Goal: Ask a question: Seek information or help from site administrators or community

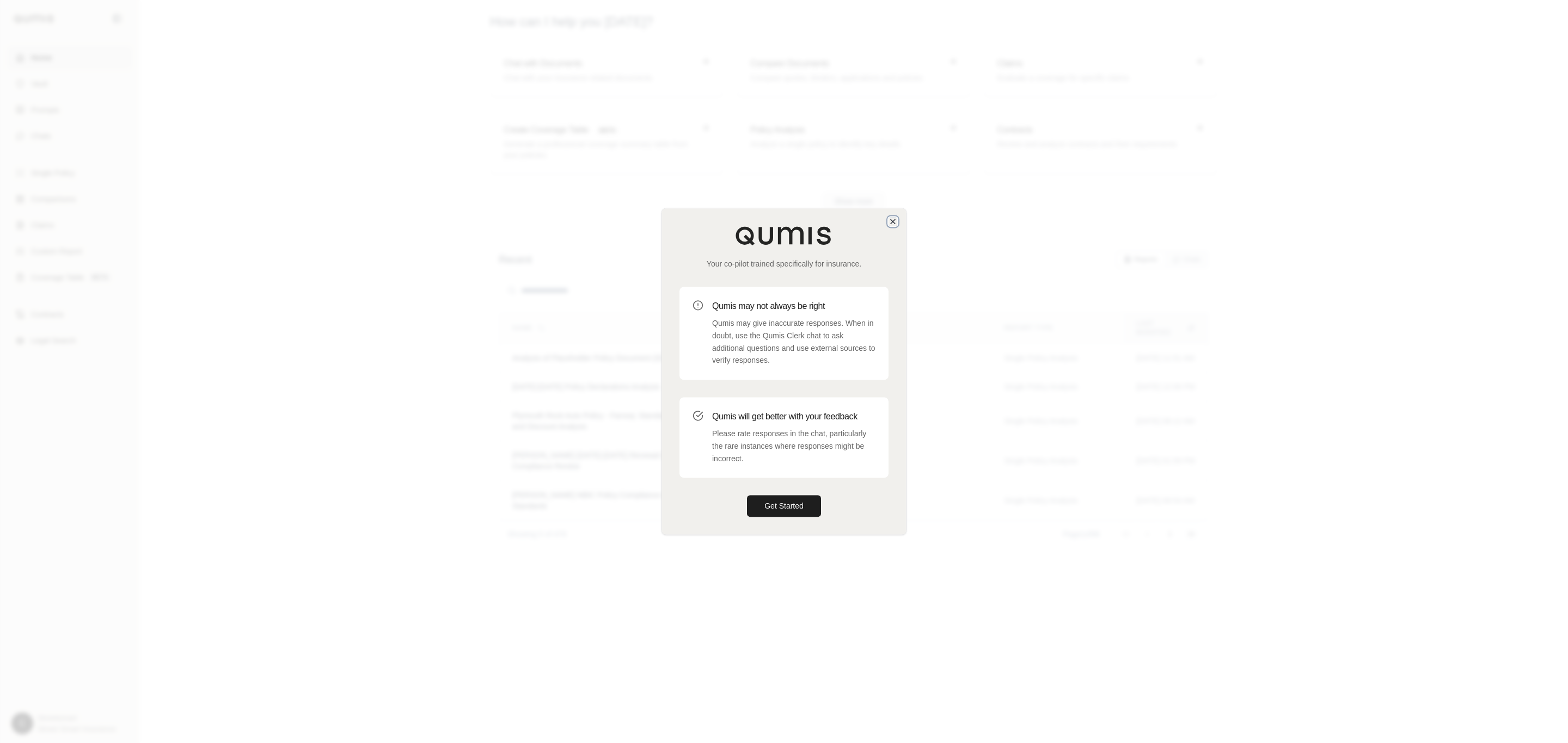
click at [889, 219] on icon "button" at bounding box center [893, 221] width 9 height 9
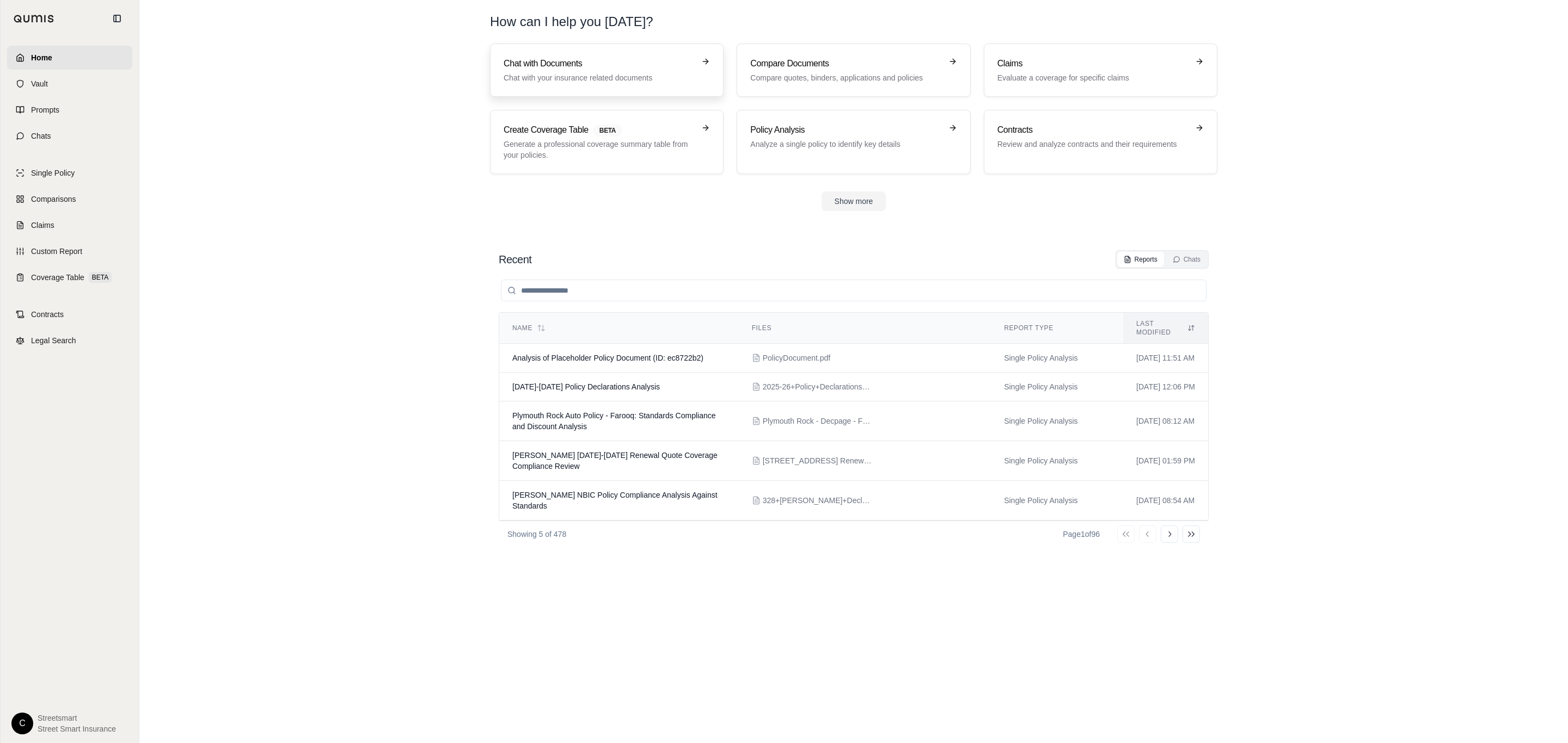
click at [623, 75] on p "Chat with your insurance related documents" at bounding box center [600, 77] width 191 height 11
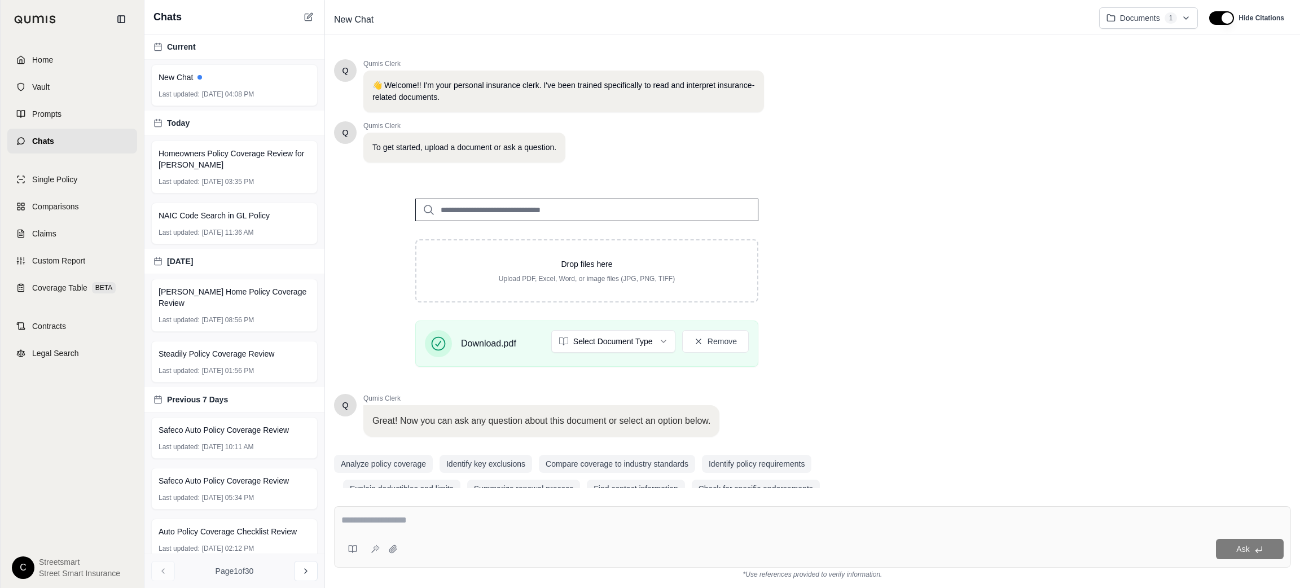
scroll to position [22, 0]
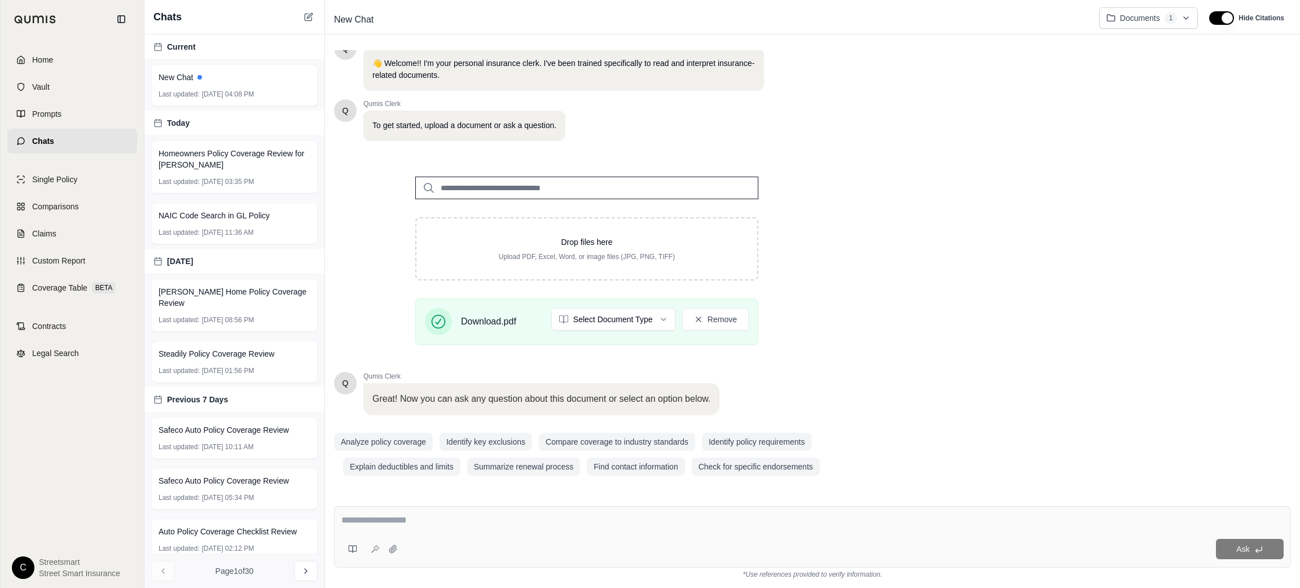
click at [600, 529] on div at bounding box center [812, 521] width 942 height 17
click at [549, 534] on div "Ask" at bounding box center [812, 536] width 957 height 61
paste textarea "**********"
type textarea "**********"
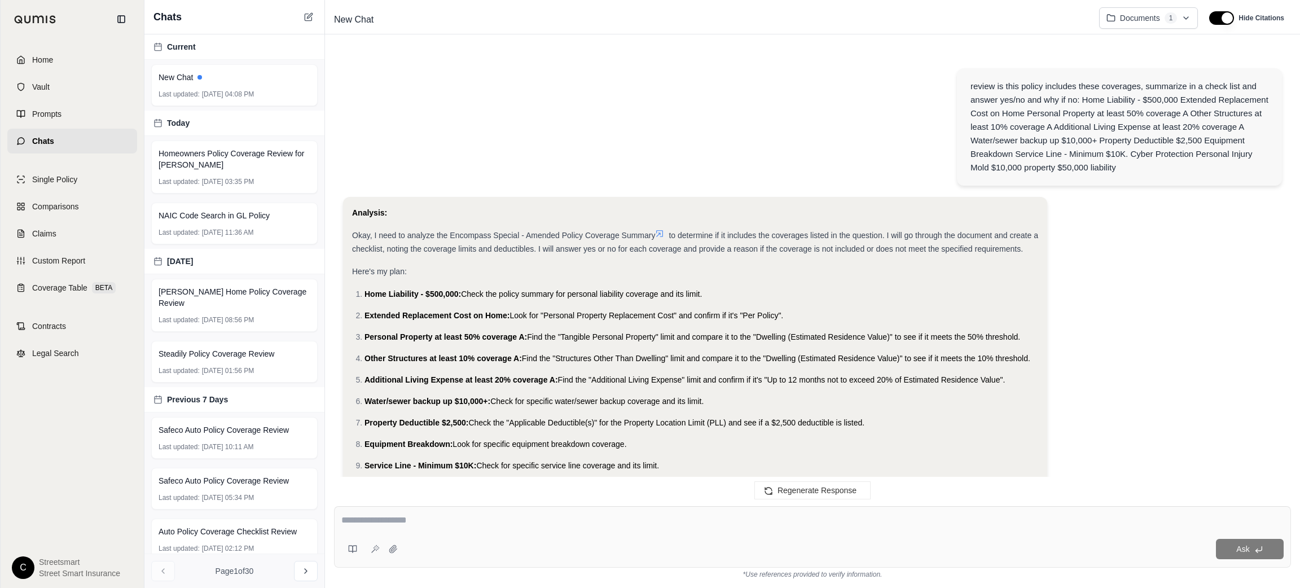
scroll to position [1227, 0]
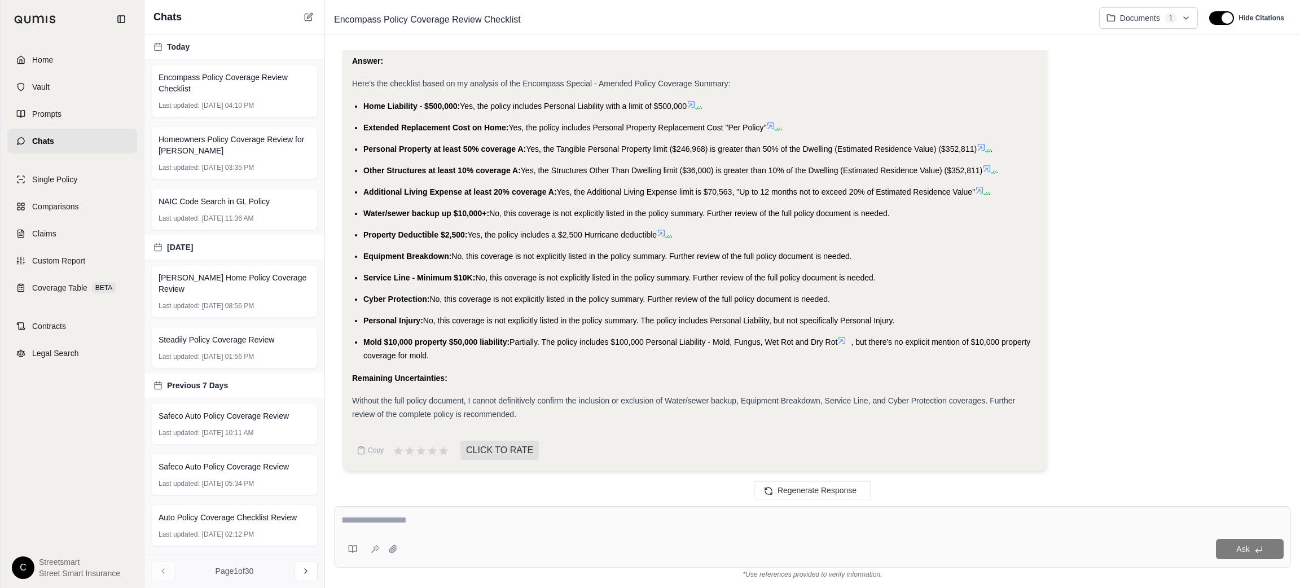
click at [358, 104] on ul "Home Liability - $500,000: Yes, the policy includes Personal Liability with a l…" at bounding box center [695, 230] width 686 height 263
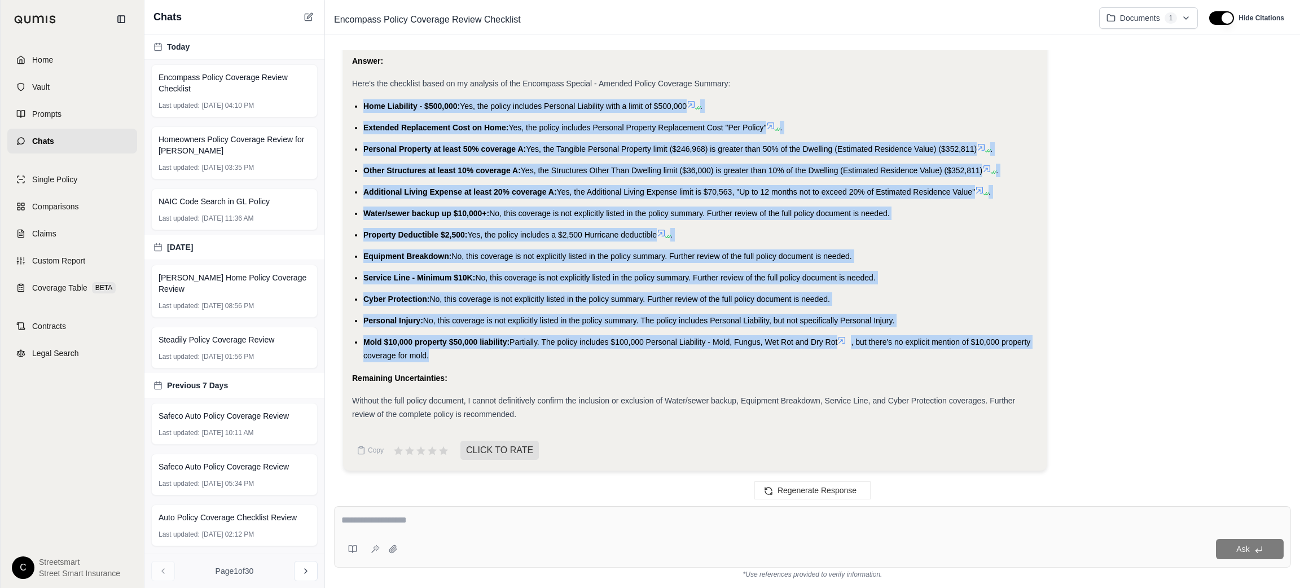
drag, startPoint x: 363, startPoint y: 101, endPoint x: 499, endPoint y: 360, distance: 292.9
click at [499, 360] on ul "Home Liability - $500,000: Yes, the policy includes Personal Liability with a l…" at bounding box center [695, 230] width 686 height 263
copy ul "Home Liability - $500,000: Yes, the policy includes Personal Liability with a l…"
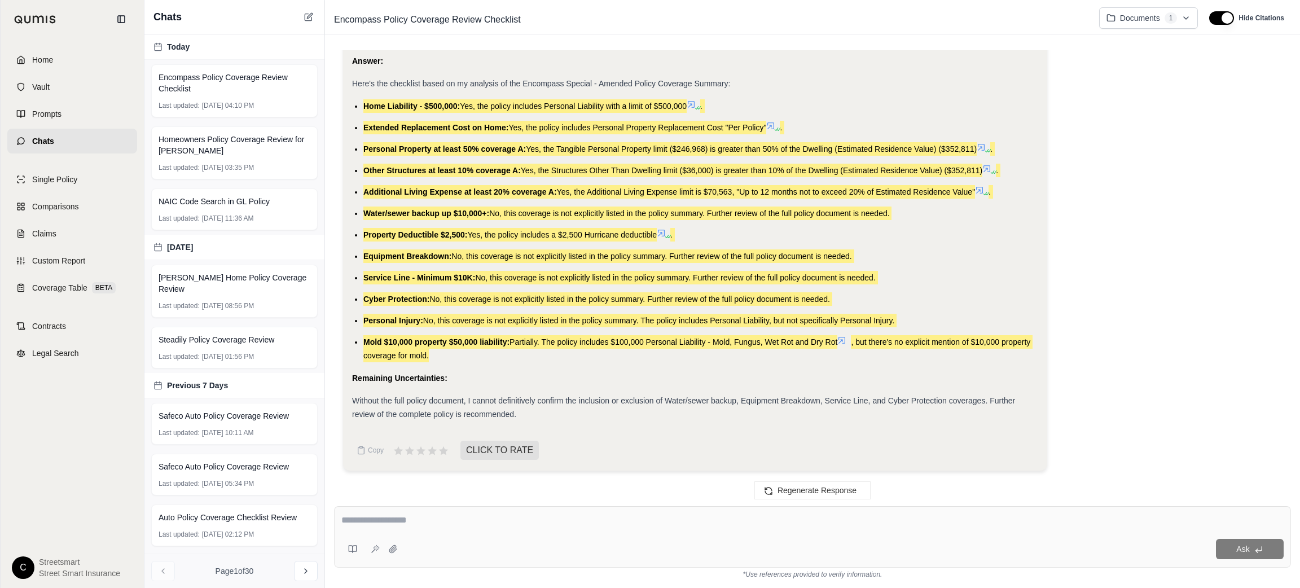
scroll to position [85, 0]
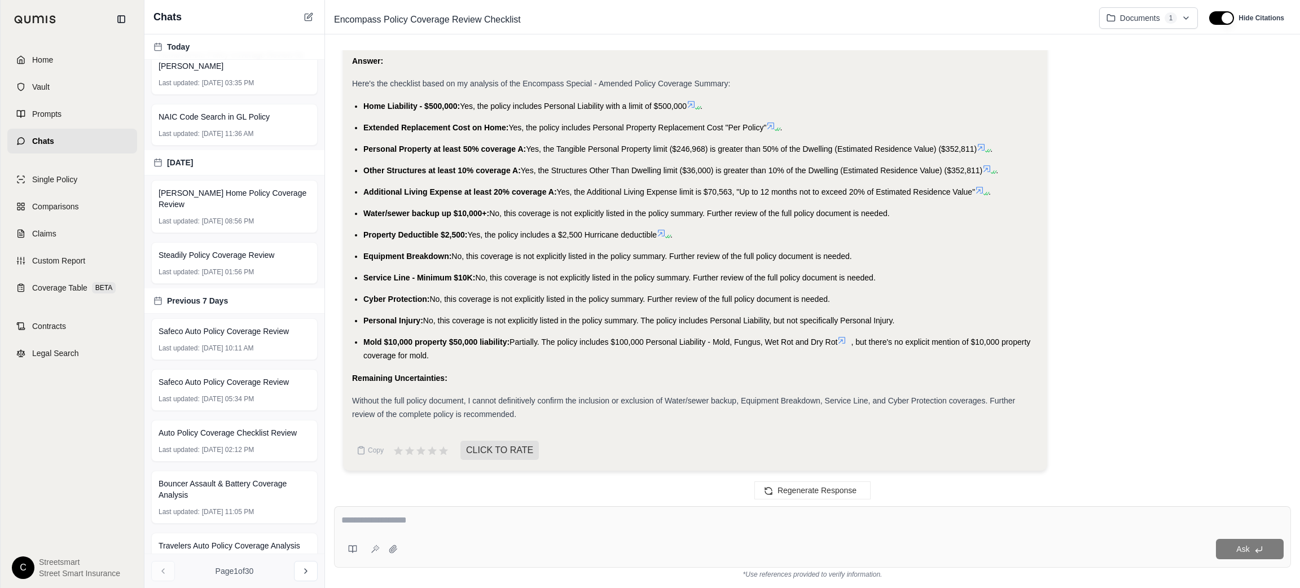
click at [463, 522] on textarea at bounding box center [812, 520] width 942 height 14
type textarea "**********"
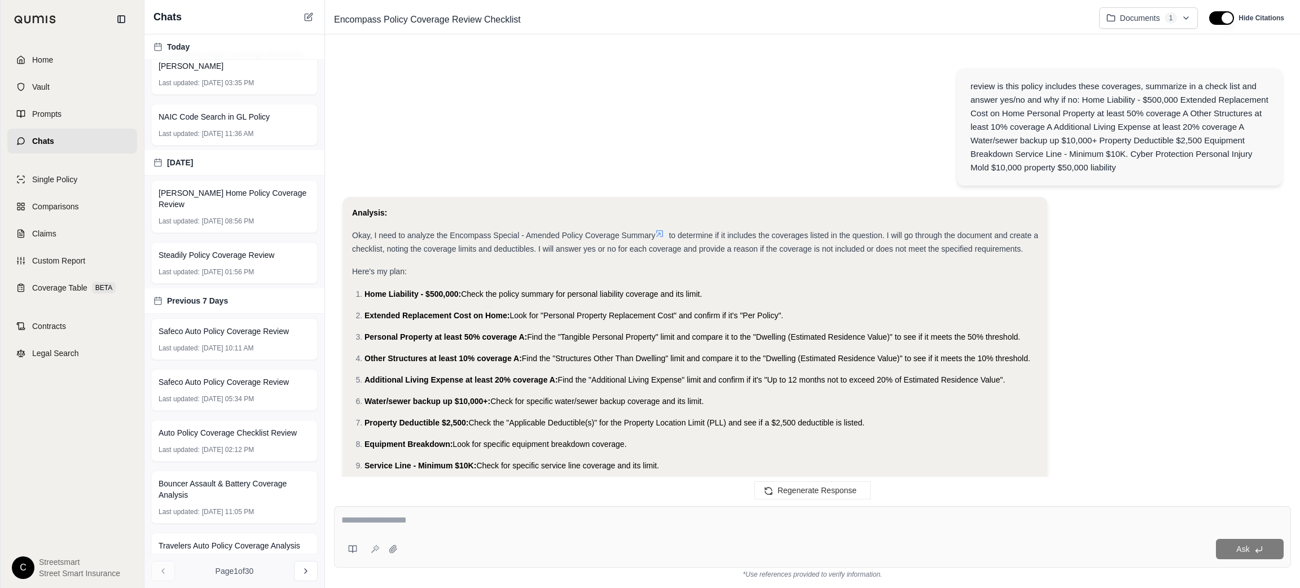
scroll to position [1710, 0]
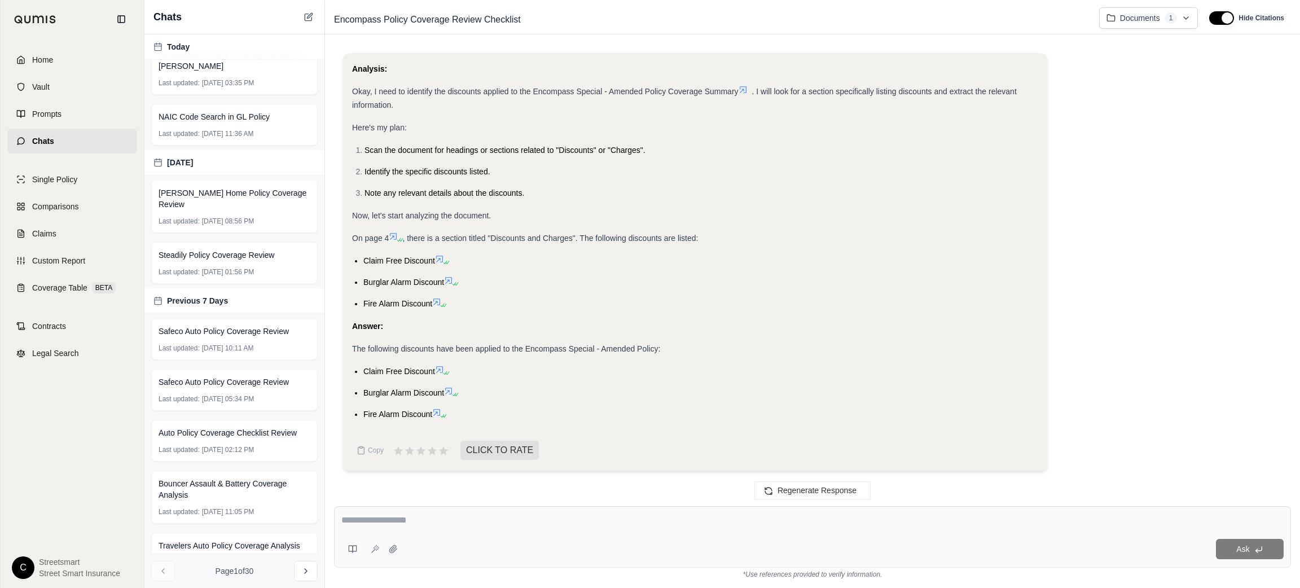
drag, startPoint x: 362, startPoint y: 371, endPoint x: 433, endPoint y: 417, distance: 85.1
click at [433, 417] on ul "Claim Free Discount Burglar Alarm Discount Fire Alarm Discount" at bounding box center [695, 392] width 686 height 56
copy ul "Claim Free Discount Burglar Alarm Discount Fire Alarm Discount"
